Goal: Navigation & Orientation: Find specific page/section

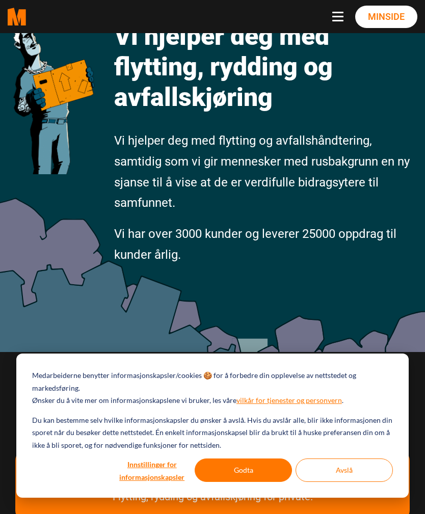
scroll to position [102, 0]
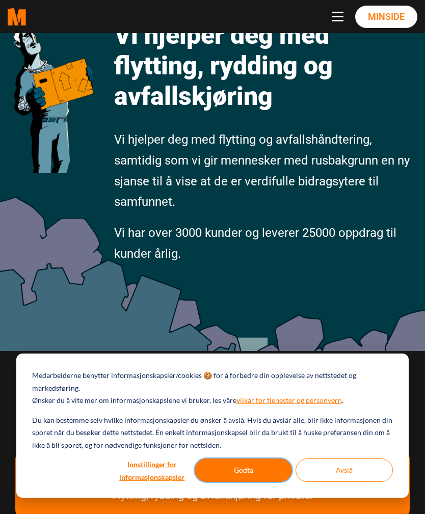
click at [273, 482] on button "Godta" at bounding box center [243, 470] width 97 height 23
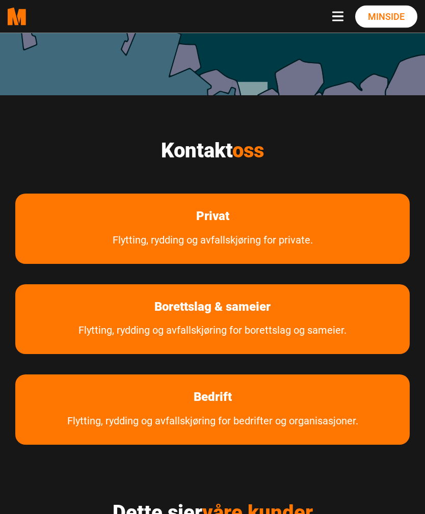
scroll to position [359, 0]
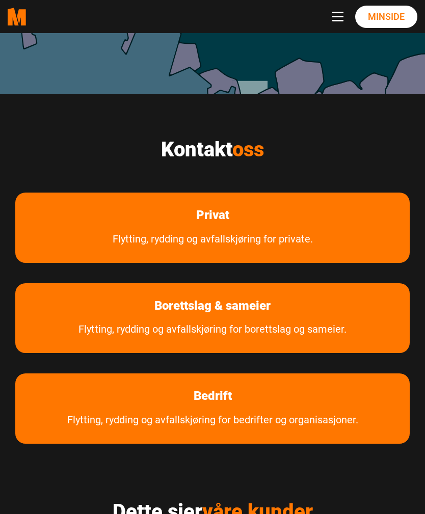
click at [327, 231] on link "Flytting, rydding og avfallskjøring for private." at bounding box center [212, 246] width 231 height 33
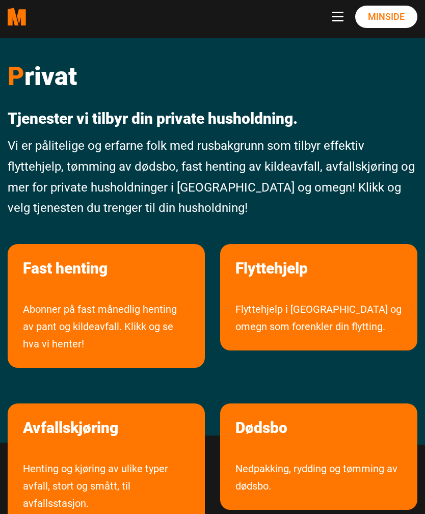
click at [345, 19] on button "Toggle navigation" at bounding box center [339, 17] width 15 height 10
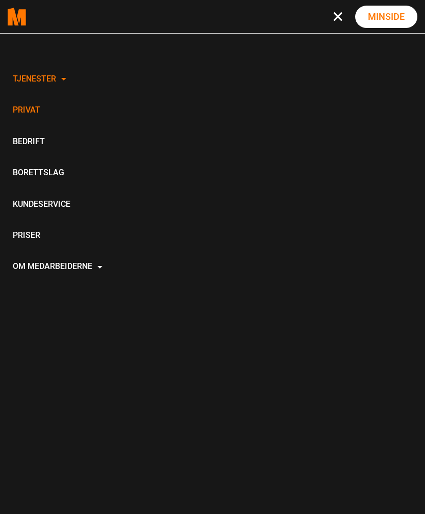
click at [374, 98] on div "Tjenester Avfallskjøring Avfallskjøring for Bedrifter Dødsbo Flyttehjelp Konkur…" at bounding box center [212, 290] width 425 height 514
click at [31, 112] on link "Privat" at bounding box center [58, 110] width 100 height 31
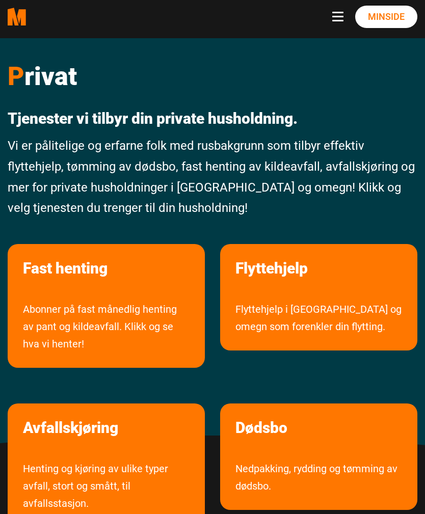
click at [355, 313] on link "Flyttehjelp i [GEOGRAPHIC_DATA] og omegn som forenkler din flytting." at bounding box center [318, 326] width 197 height 50
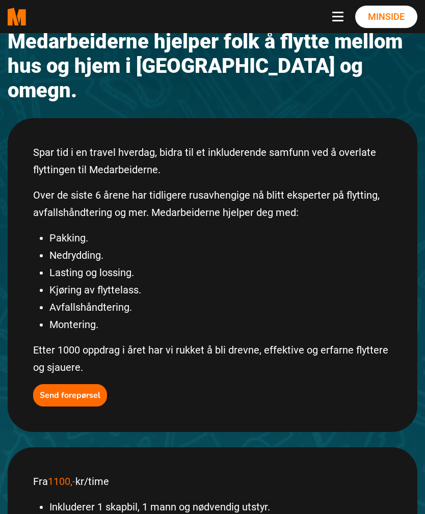
scroll to position [95, 0]
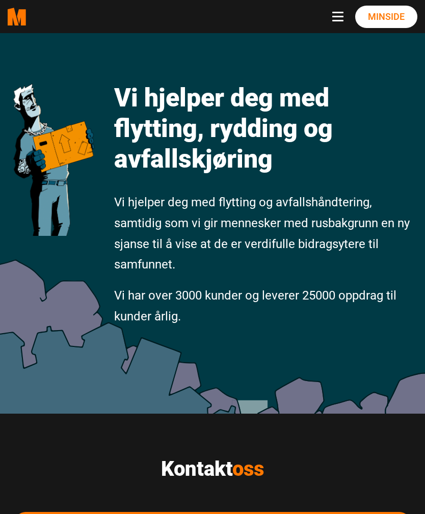
scroll to position [39, 0]
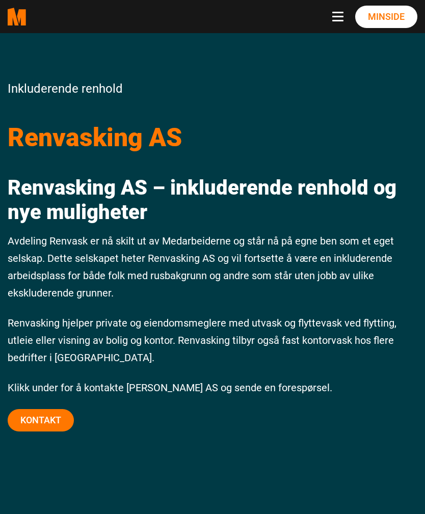
scroll to position [23, 0]
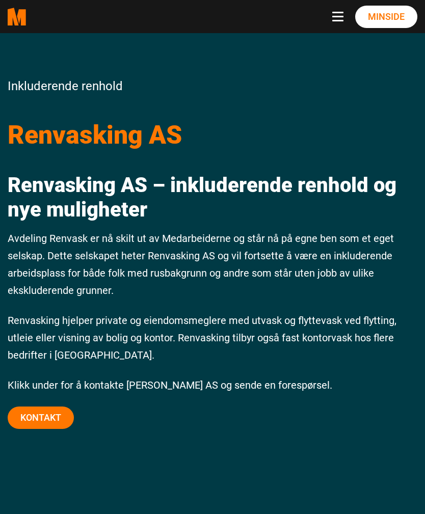
click at [65, 422] on link "Kontakt" at bounding box center [41, 418] width 66 height 22
